Goal: Information Seeking & Learning: Understand process/instructions

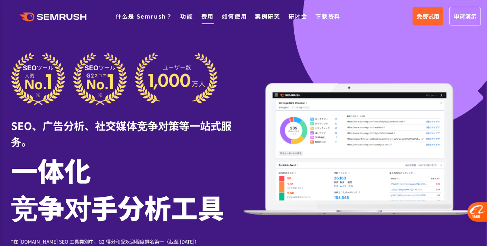
click at [209, 17] on font "费用" at bounding box center [207, 16] width 13 height 8
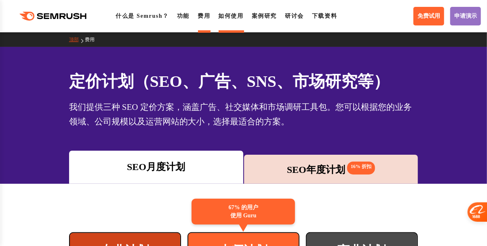
click at [239, 19] on font "如何使用" at bounding box center [230, 16] width 25 height 6
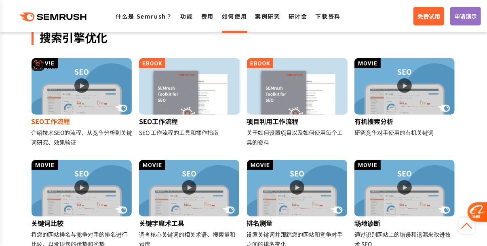
click at [84, 90] on img at bounding box center [82, 86] width 100 height 57
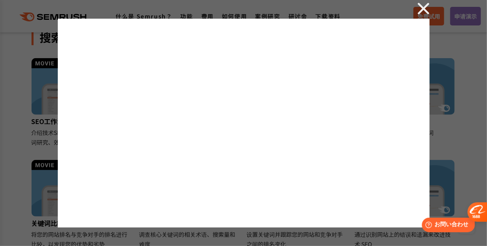
click at [426, 6] on img at bounding box center [424, 8] width 12 height 12
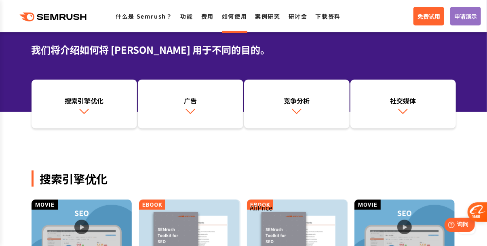
scroll to position [57, 0]
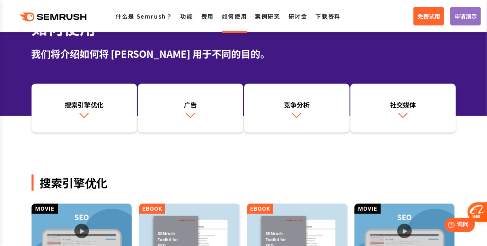
click at [70, 19] on icon at bounding box center [70, 17] width 6 height 6
